Goal: Check status

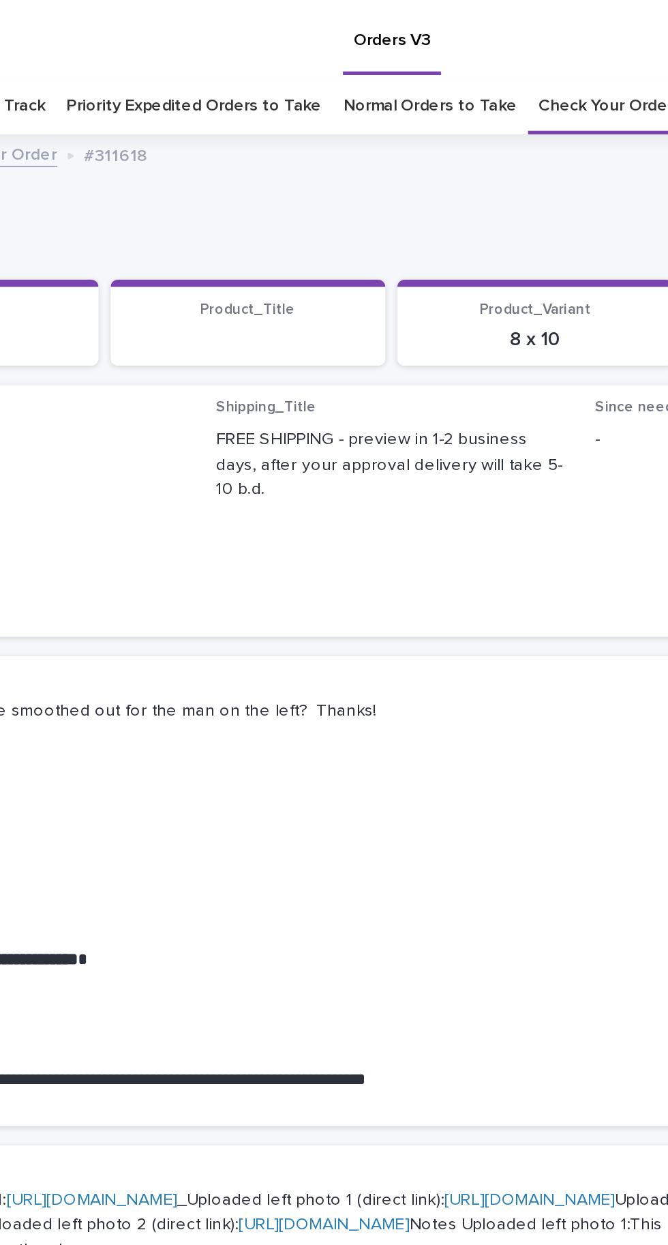
scroll to position [43, 0]
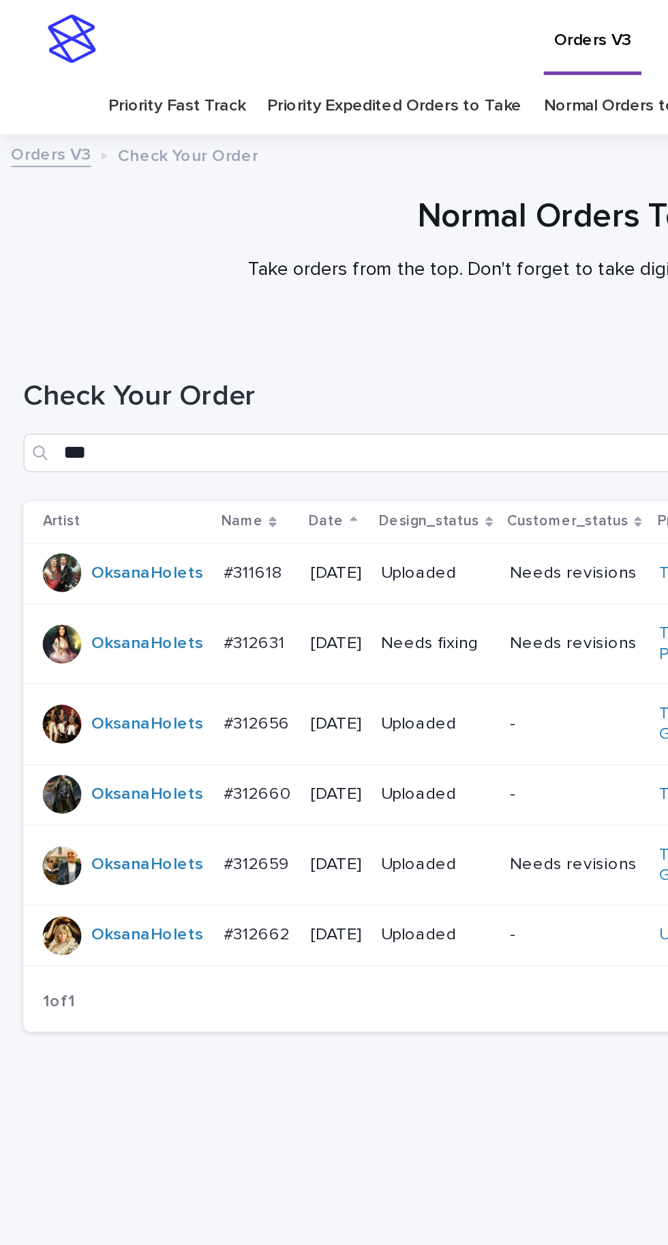
click at [149, 400] on p "#312656" at bounding box center [146, 407] width 40 height 14
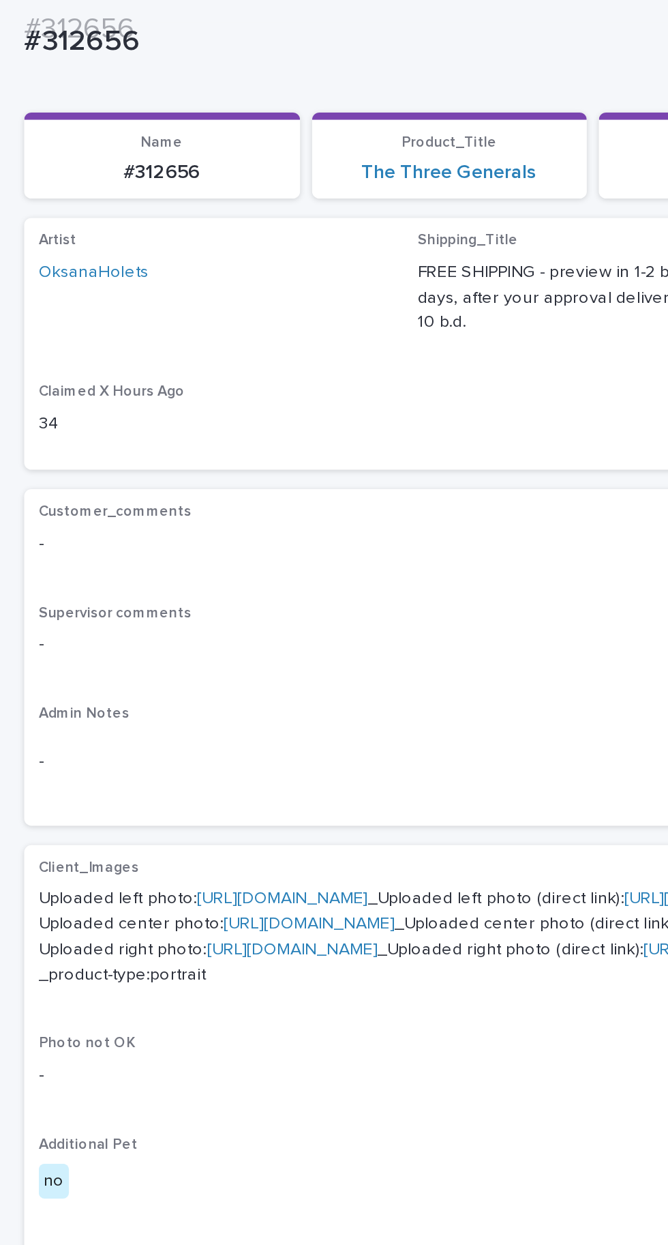
scroll to position [211, 0]
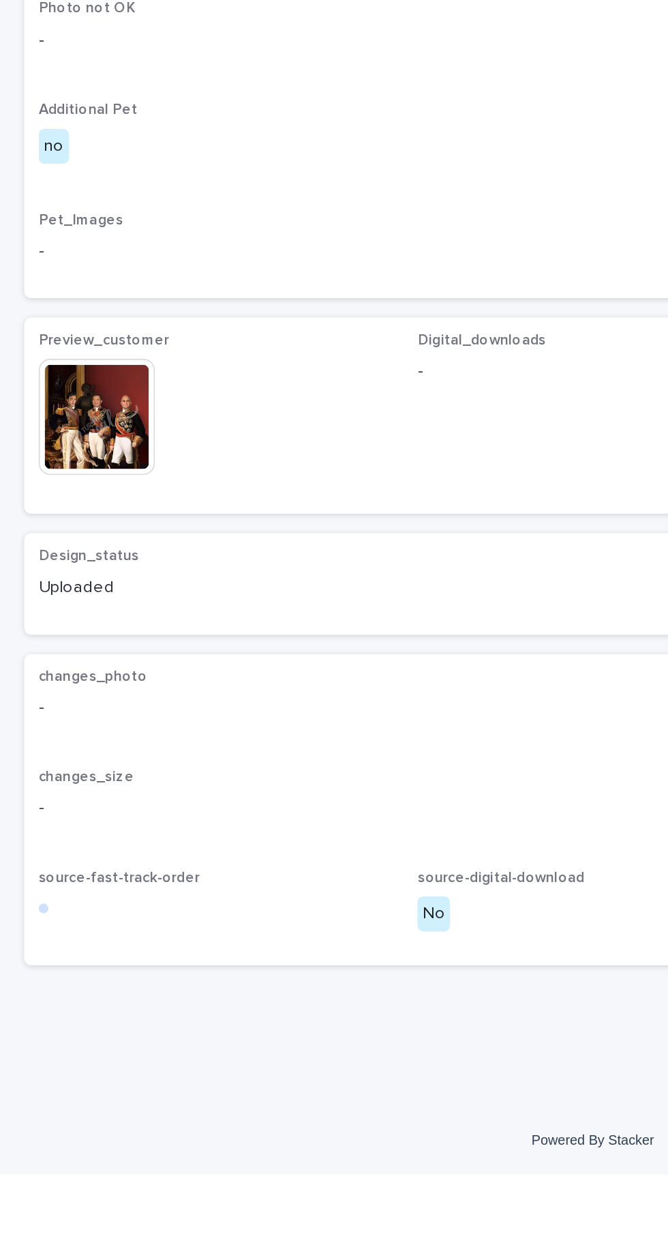
click at [58, 850] on img at bounding box center [54, 817] width 65 height 65
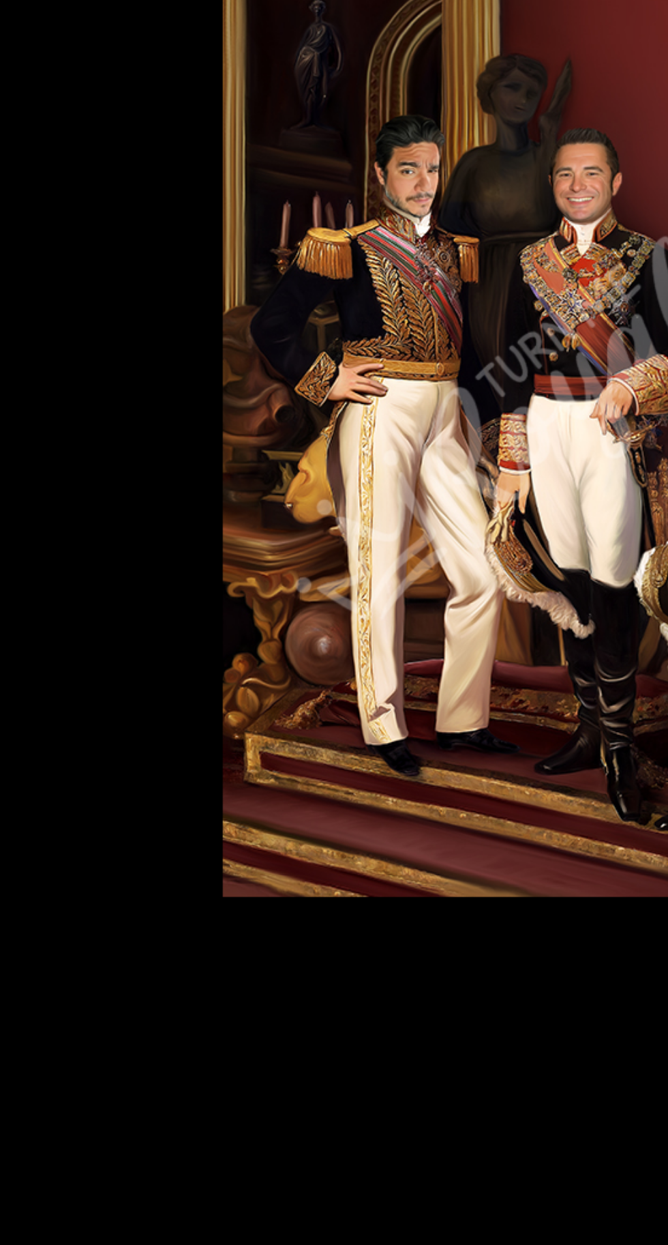
scroll to position [0, 0]
